Goal: Task Accomplishment & Management: Manage account settings

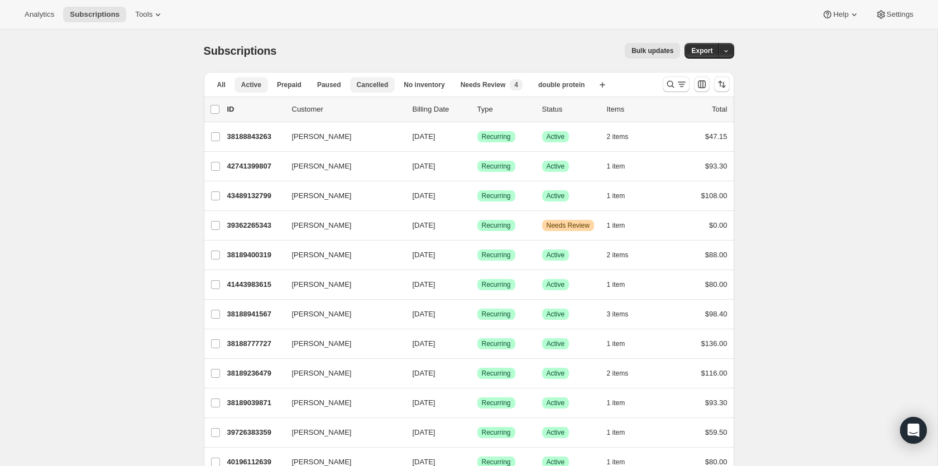
click at [381, 84] on span "Cancelled" at bounding box center [373, 84] width 32 height 9
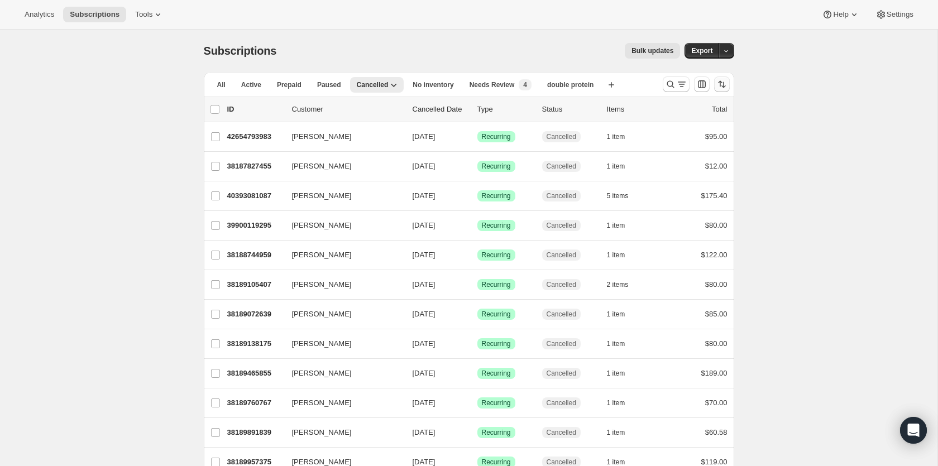
click at [725, 85] on icon "Sort the results" at bounding box center [721, 84] width 11 height 11
click at [705, 152] on span "Cancelled date" at bounding box center [692, 151] width 49 height 8
click at [655, 148] on input "Cancelled date" at bounding box center [654, 147] width 1 height 1
radio input "true"
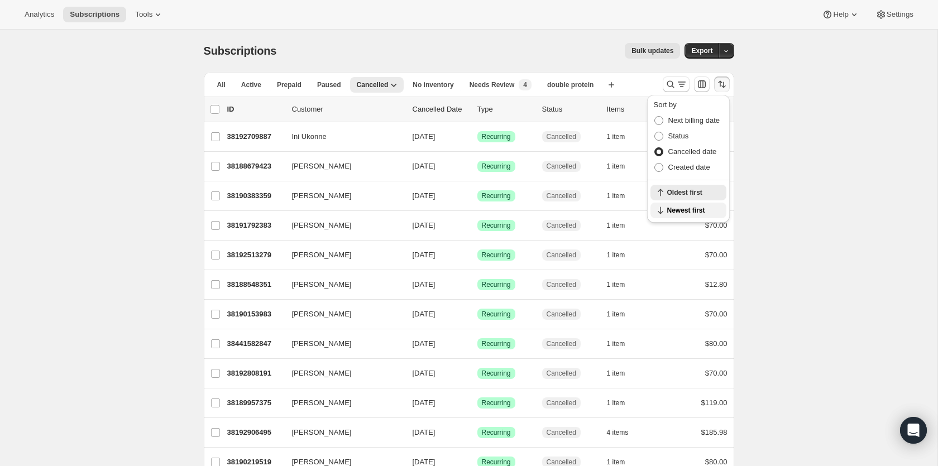
click at [694, 212] on span "Newest first" at bounding box center [693, 210] width 52 height 9
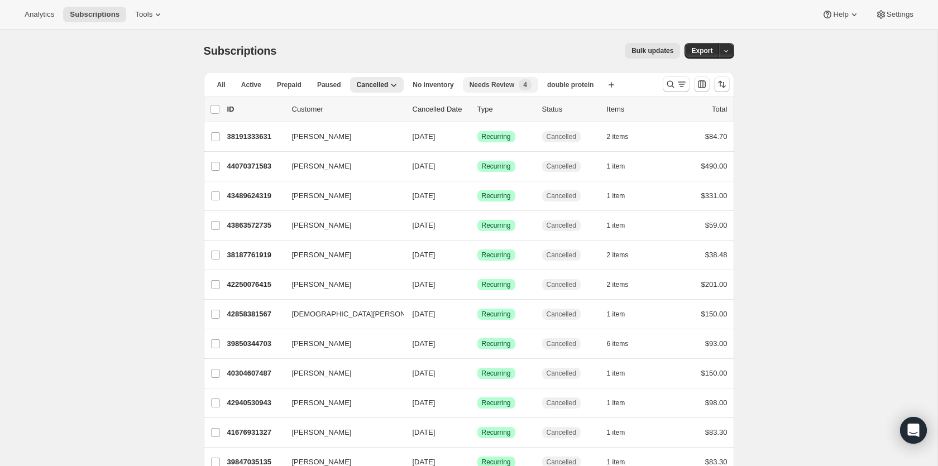
click at [487, 84] on span "Needs Review" at bounding box center [492, 84] width 45 height 9
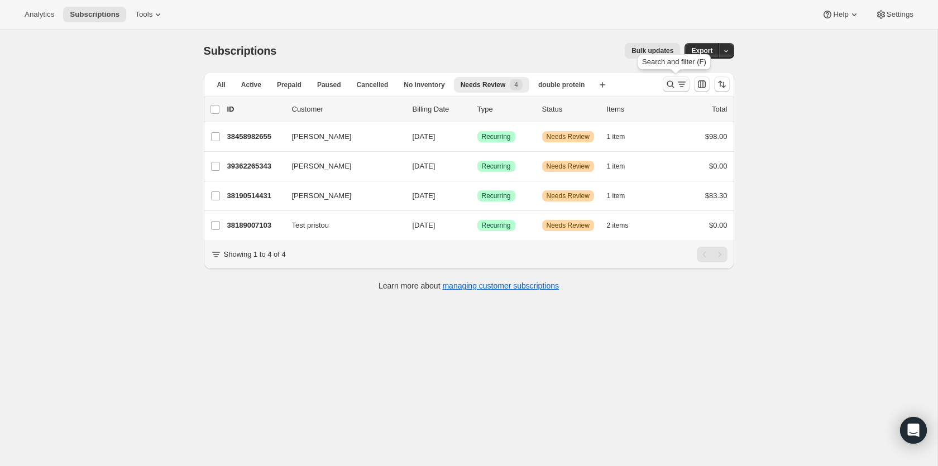
click at [666, 86] on icon "Search and filter results" at bounding box center [670, 84] width 11 height 11
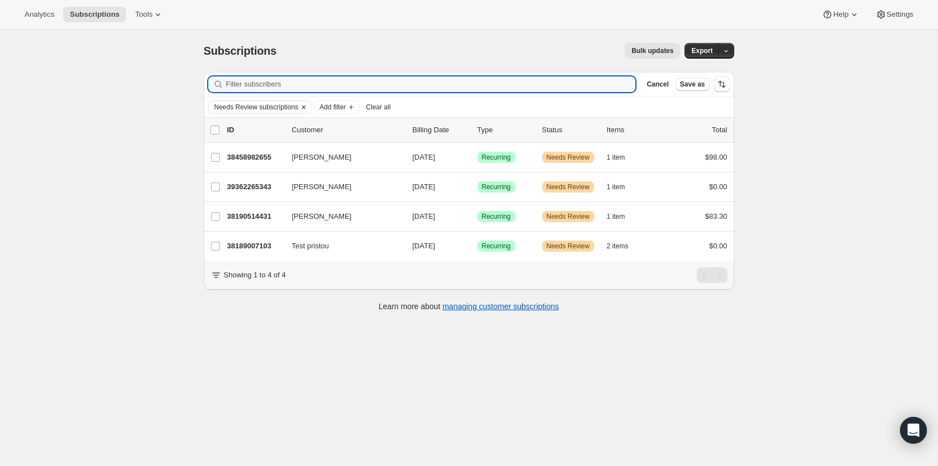
click at [305, 107] on icon "Clear" at bounding box center [303, 107] width 3 height 3
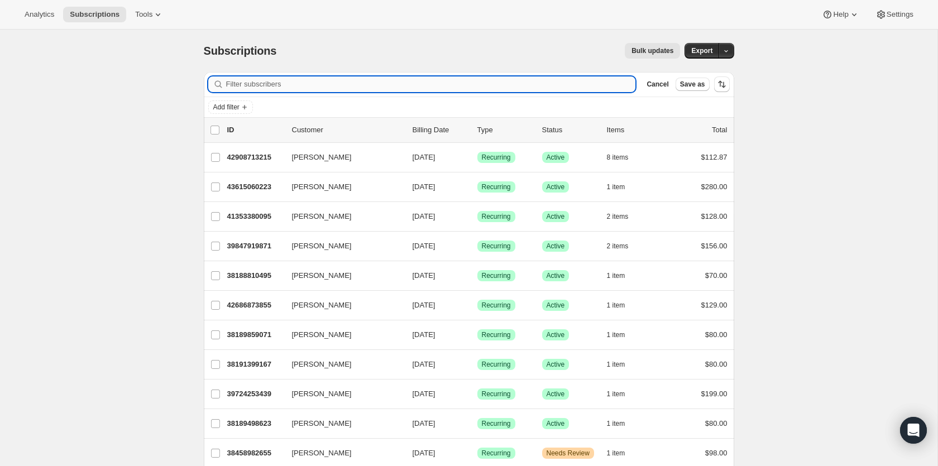
click at [315, 85] on input "Filter subscribers" at bounding box center [431, 84] width 410 height 16
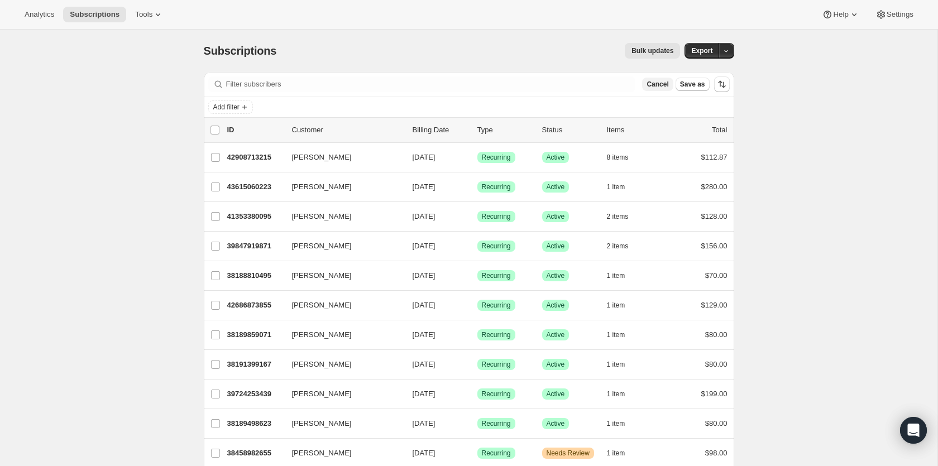
click at [663, 84] on span "Cancel" at bounding box center [658, 84] width 22 height 9
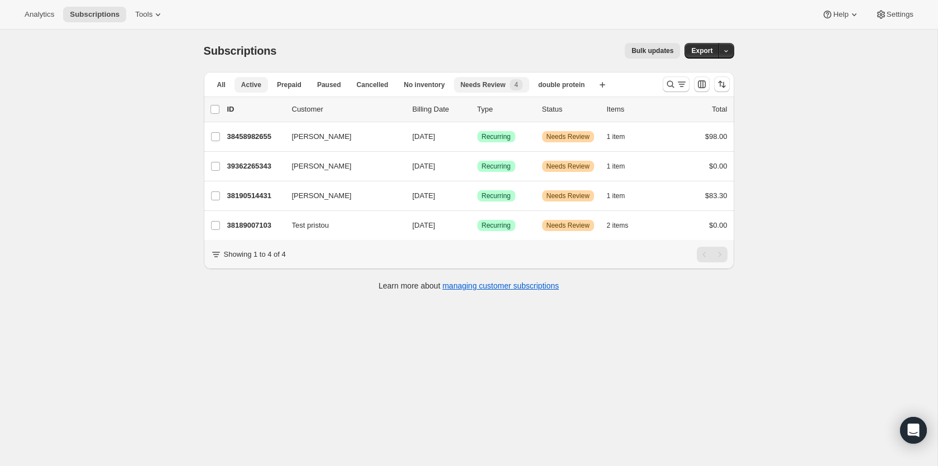
click at [247, 83] on span "Active" at bounding box center [251, 84] width 20 height 9
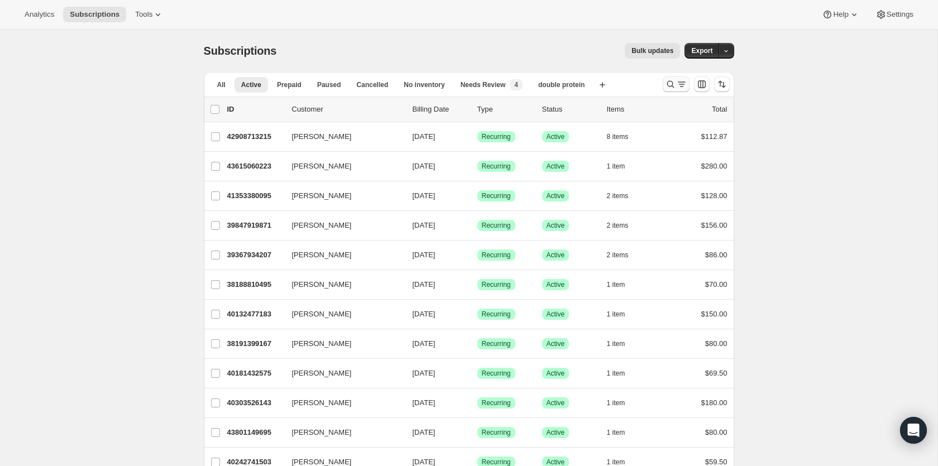
click at [668, 85] on icon "Search and filter results" at bounding box center [670, 84] width 11 height 11
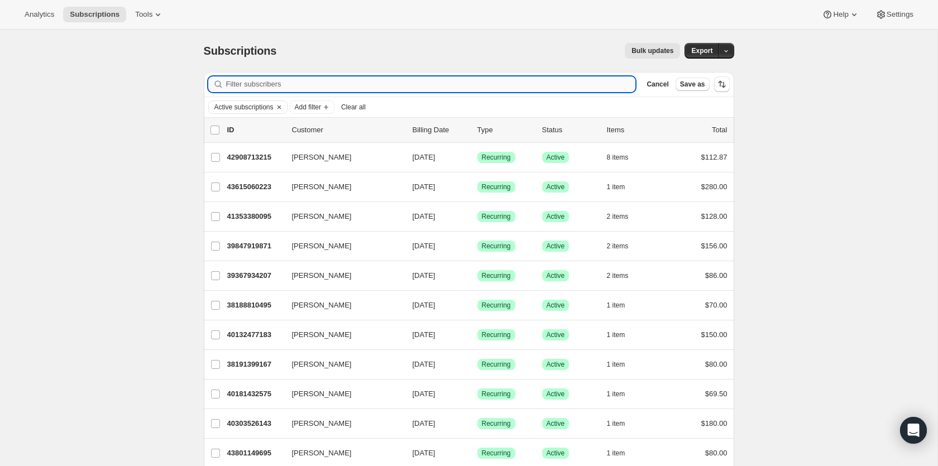
click at [558, 81] on input "Filter subscribers" at bounding box center [431, 84] width 410 height 16
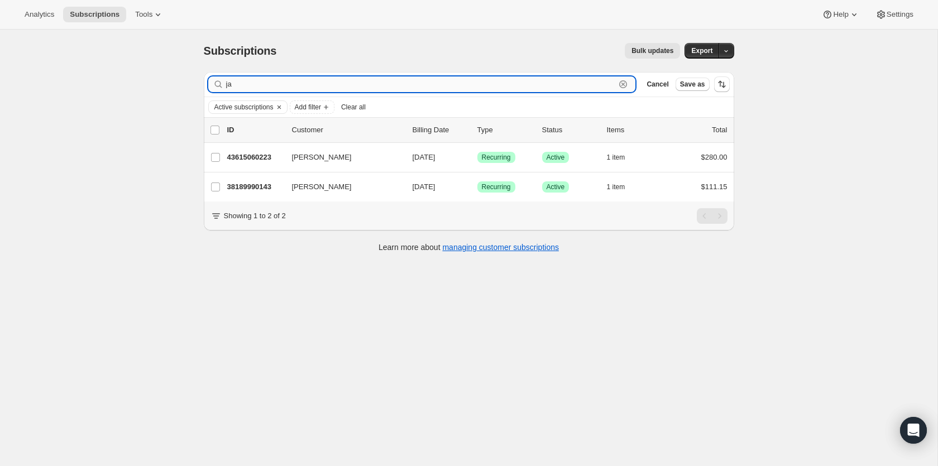
type input "j"
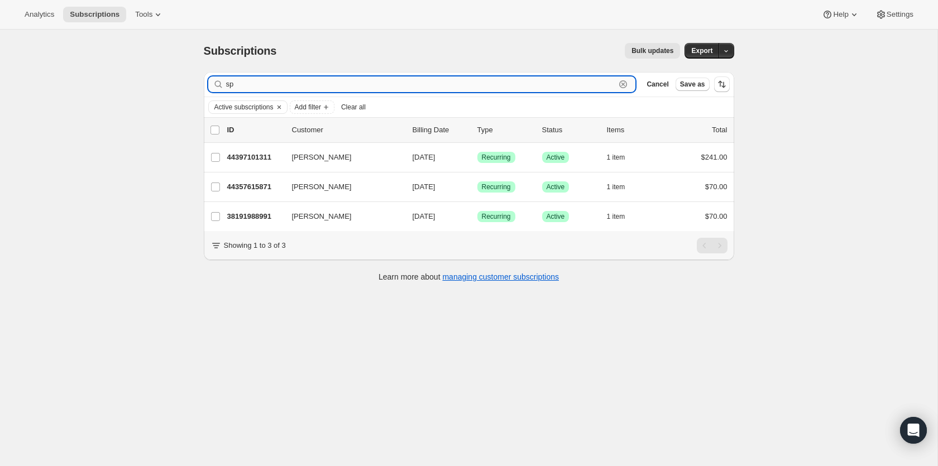
type input "s"
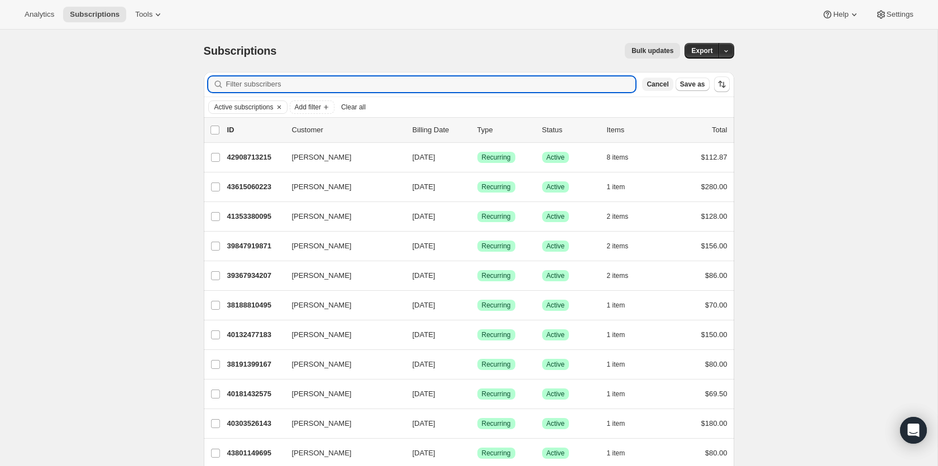
click at [664, 83] on span "Cancel" at bounding box center [658, 84] width 22 height 9
